Goal: Navigation & Orientation: Find specific page/section

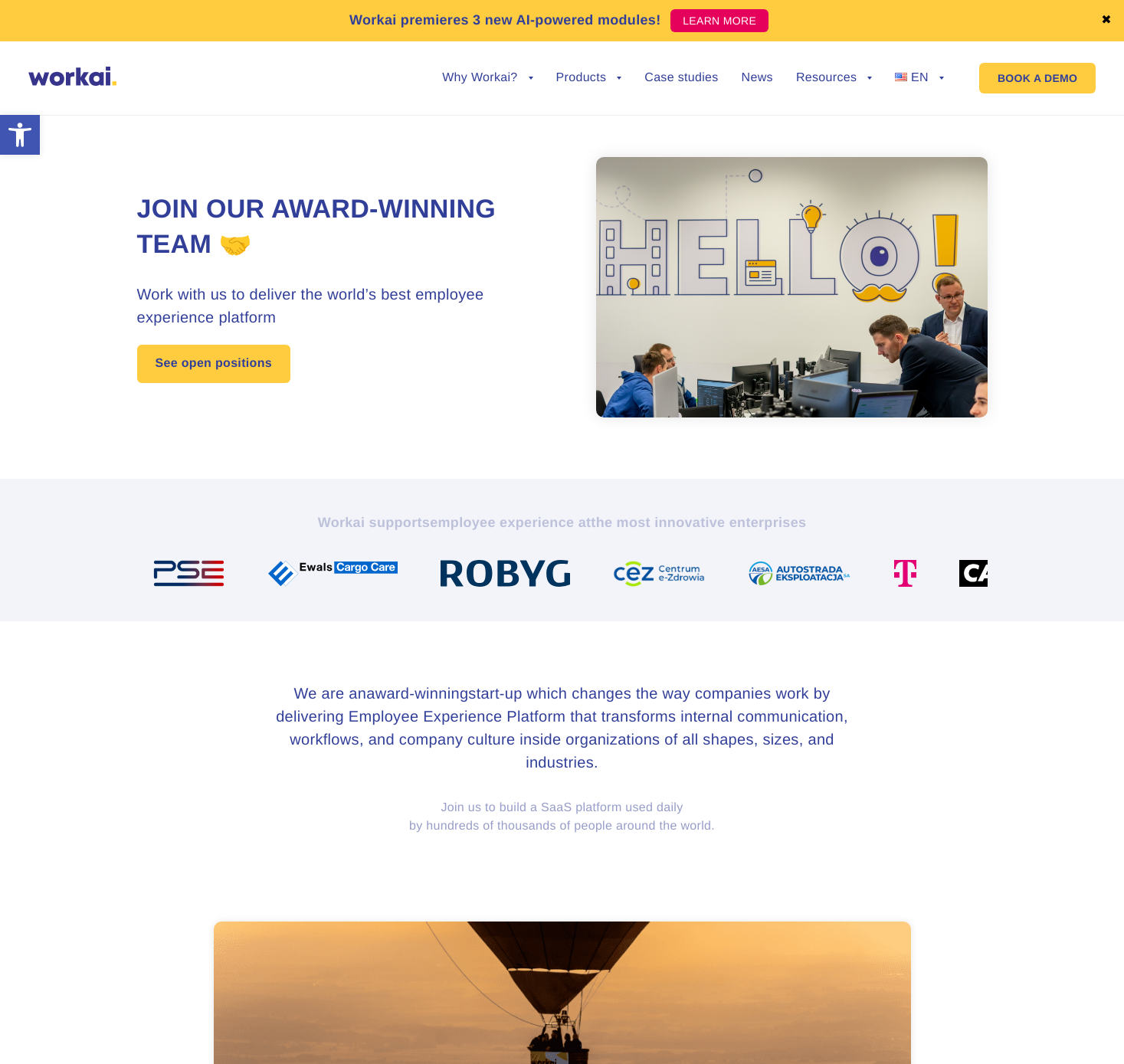
click at [442, 420] on div "Join our award-winning team 🤝 Work with us to deliver the world’s best employee…" at bounding box center [562, 287] width 851 height 383
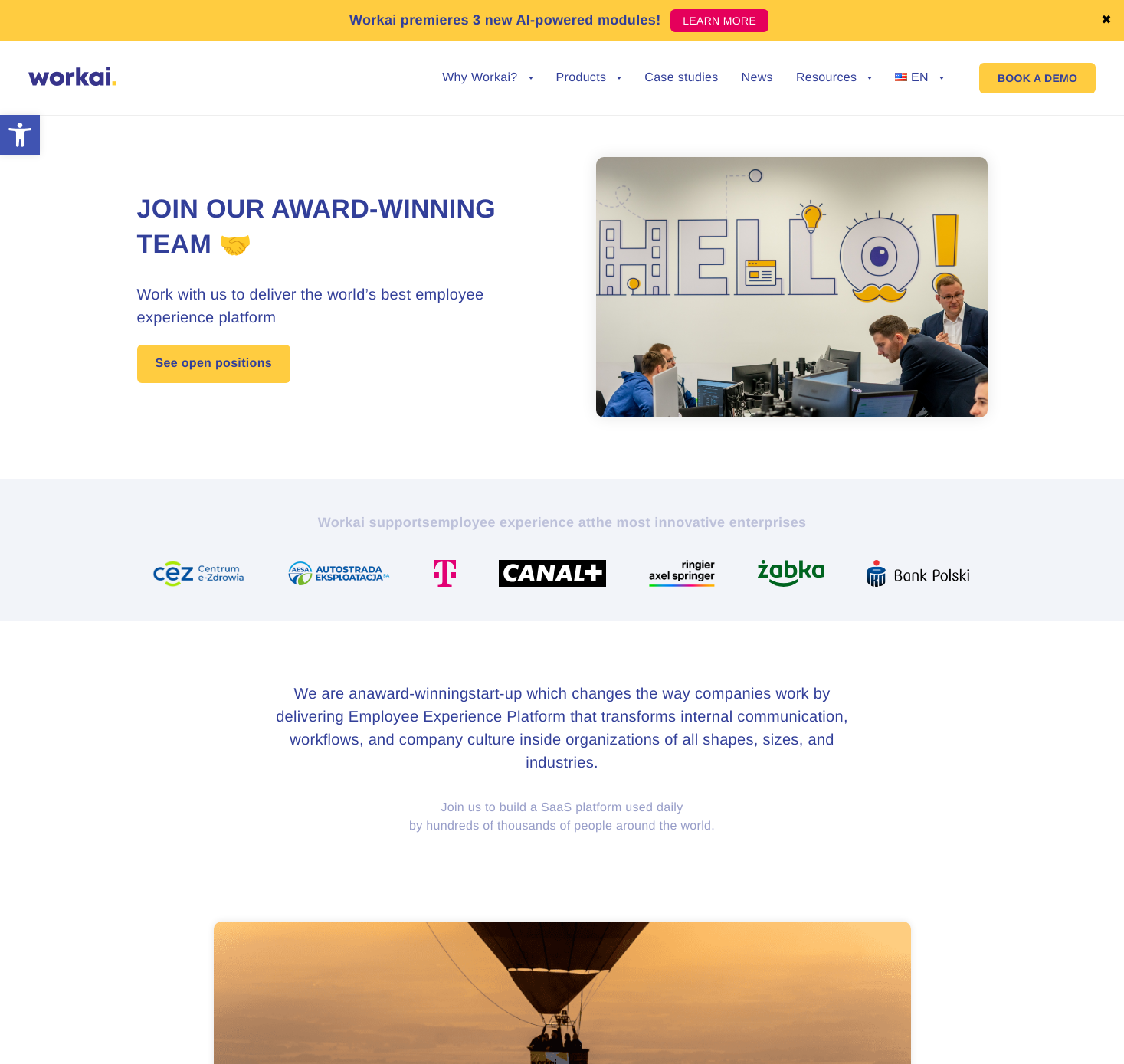
click at [75, 86] on link at bounding box center [73, 82] width 88 height 13
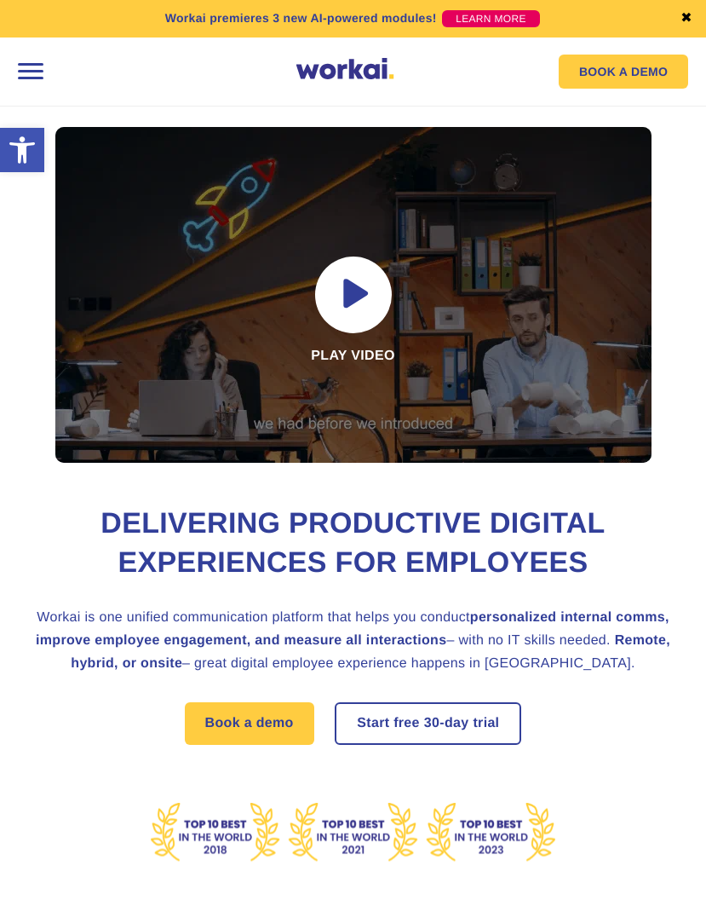
click at [319, 68] on img at bounding box center [345, 68] width 98 height 21
